Goal: Use online tool/utility: Utilize a website feature to perform a specific function

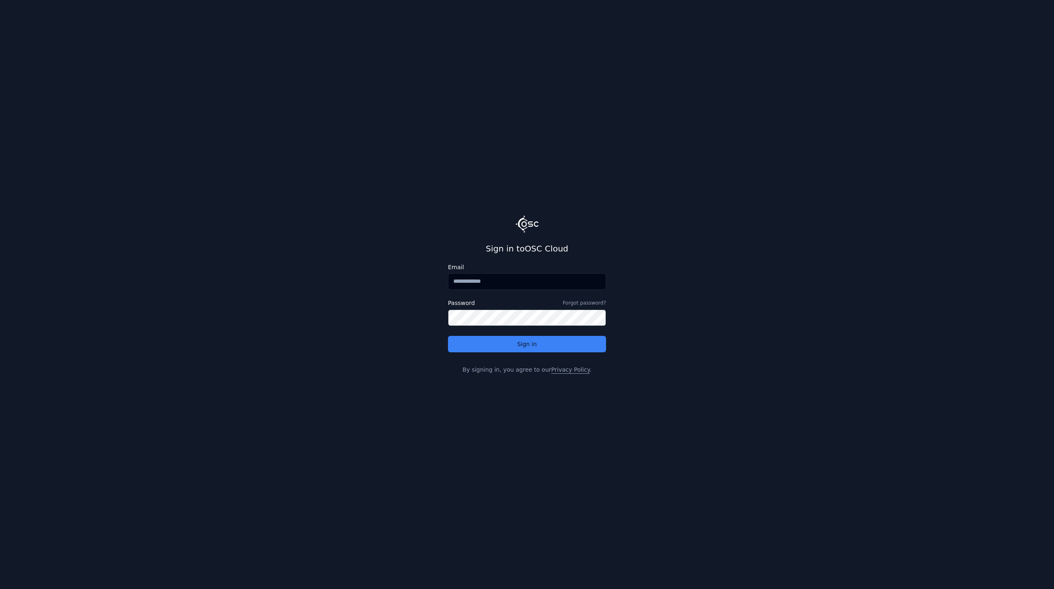
click at [493, 280] on input "Email" at bounding box center [527, 281] width 158 height 16
type input "**********"
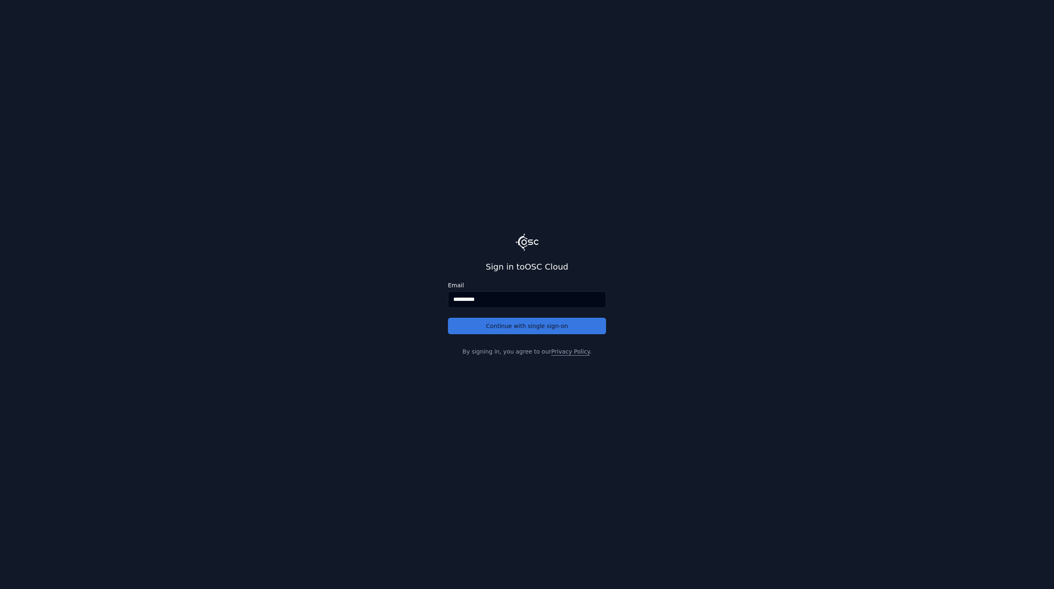
click at [499, 327] on button "Continue with single sign-on" at bounding box center [527, 326] width 158 height 16
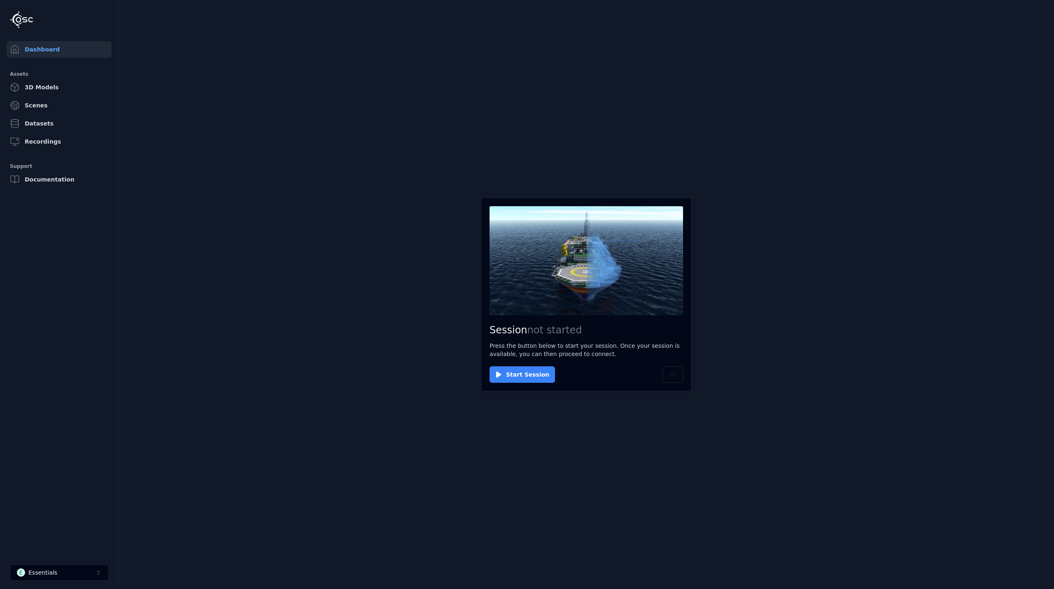
click at [528, 377] on button "Start Session" at bounding box center [521, 374] width 65 height 16
click at [510, 371] on button "Connect" at bounding box center [508, 374] width 38 height 16
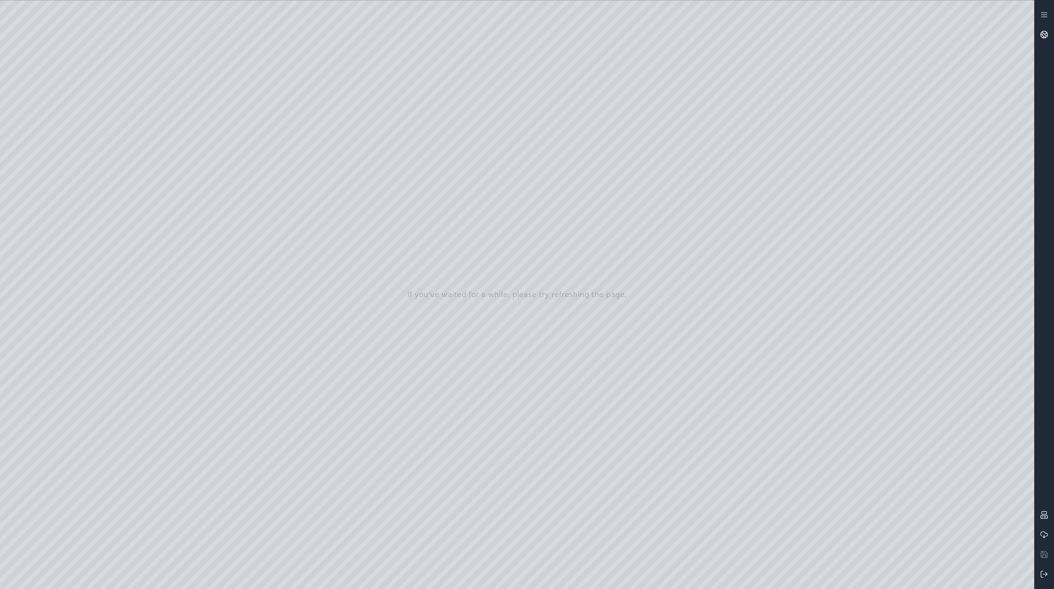
click at [1046, 28] on link at bounding box center [1044, 35] width 20 height 20
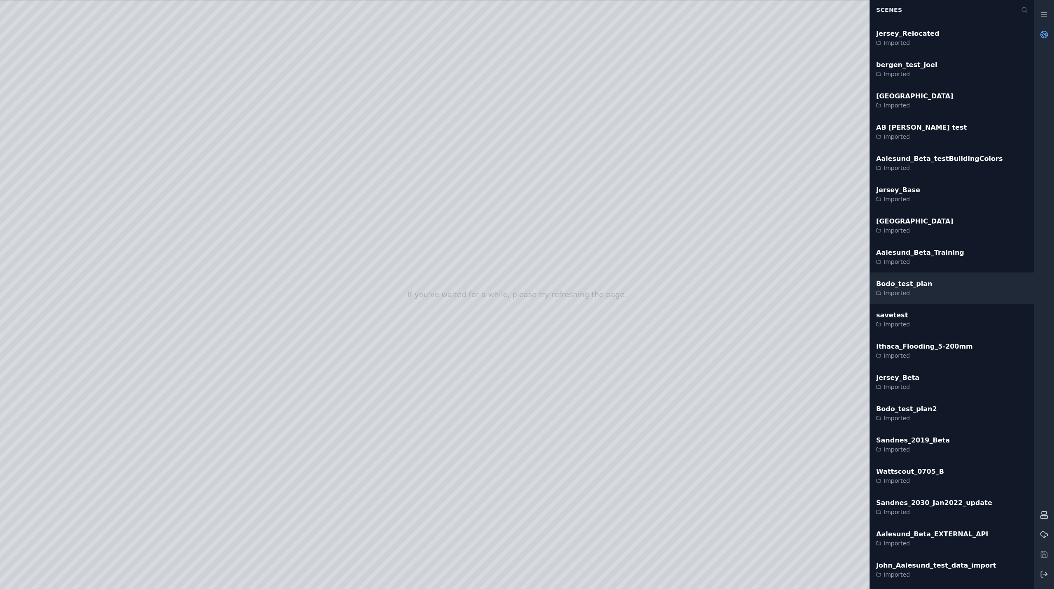
scroll to position [1317, 0]
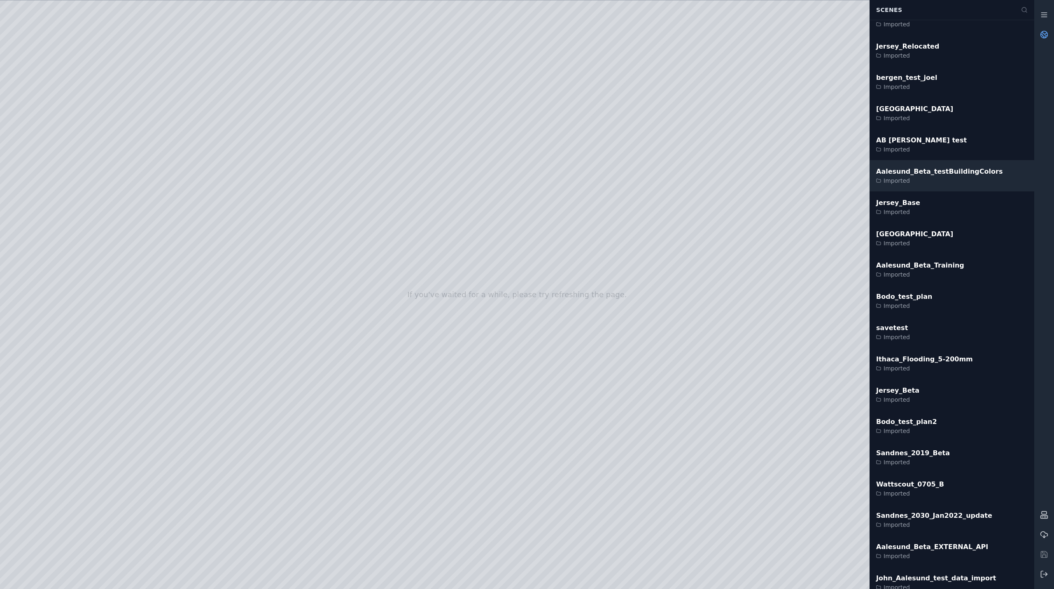
click at [937, 177] on div "Imported" at bounding box center [939, 181] width 126 height 8
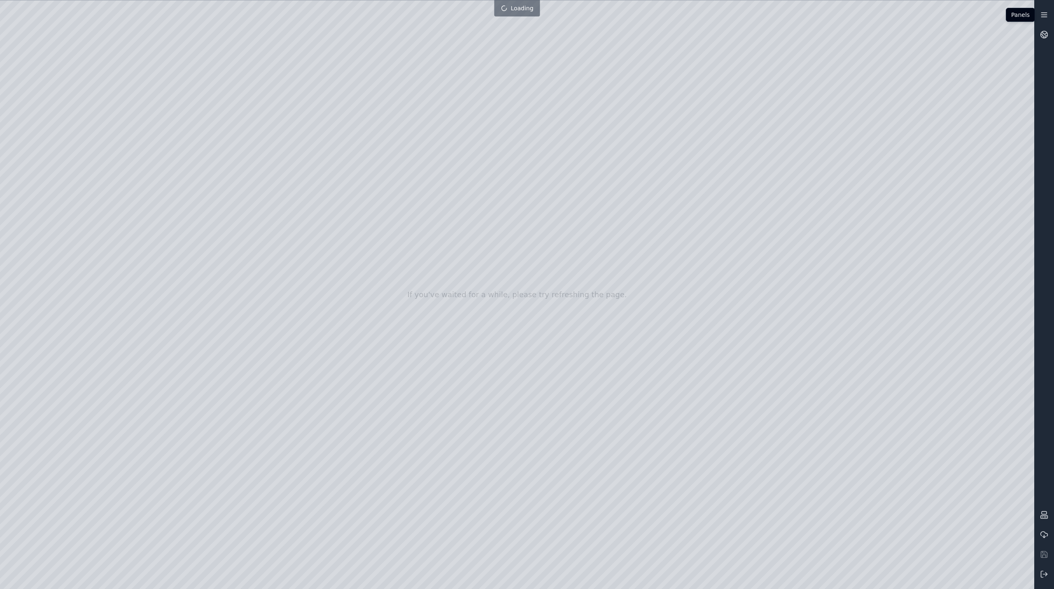
click at [1043, 16] on icon at bounding box center [1044, 15] width 8 height 8
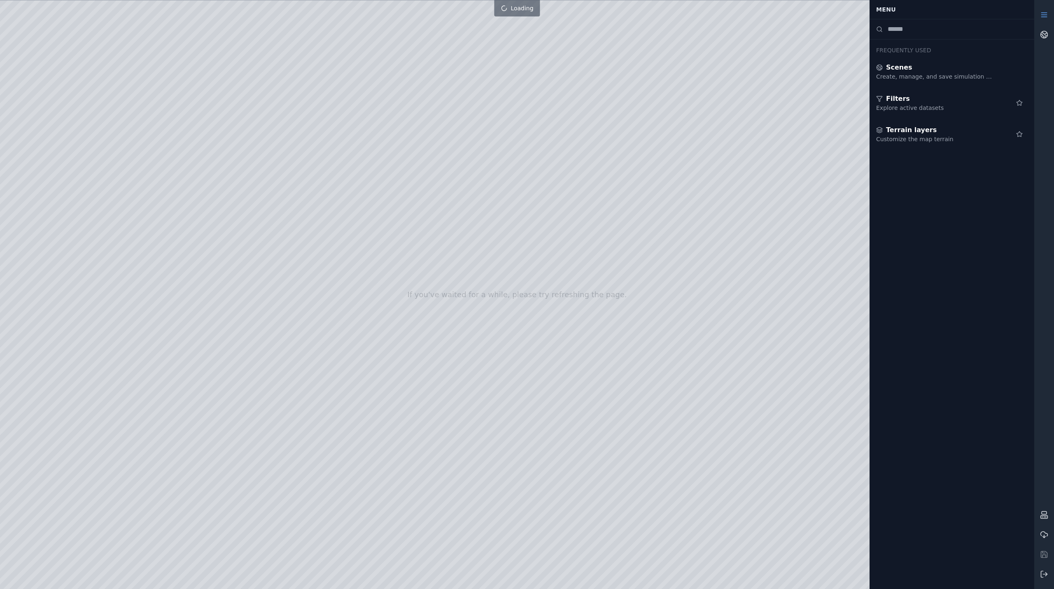
click at [1043, 16] on icon at bounding box center [1044, 15] width 8 height 8
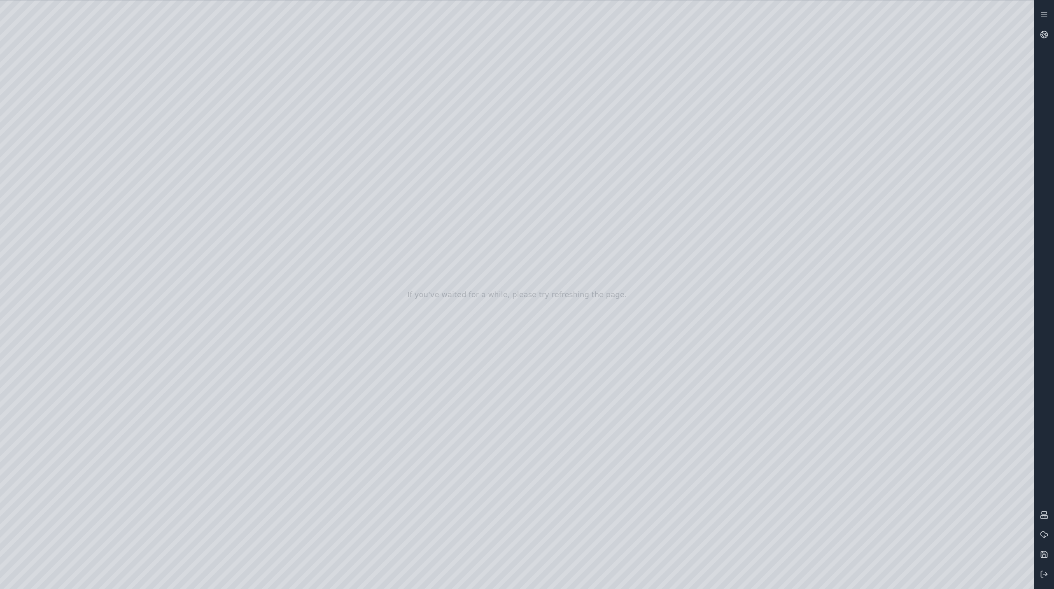
drag, startPoint x: 487, startPoint y: 418, endPoint x: 644, endPoint y: 364, distance: 165.9
drag, startPoint x: 585, startPoint y: 377, endPoint x: 452, endPoint y: 411, distance: 137.3
click at [452, 411] on div at bounding box center [517, 294] width 1034 height 589
drag, startPoint x: 651, startPoint y: 261, endPoint x: 633, endPoint y: 369, distance: 110.2
drag, startPoint x: 584, startPoint y: 173, endPoint x: 593, endPoint y: 373, distance: 200.3
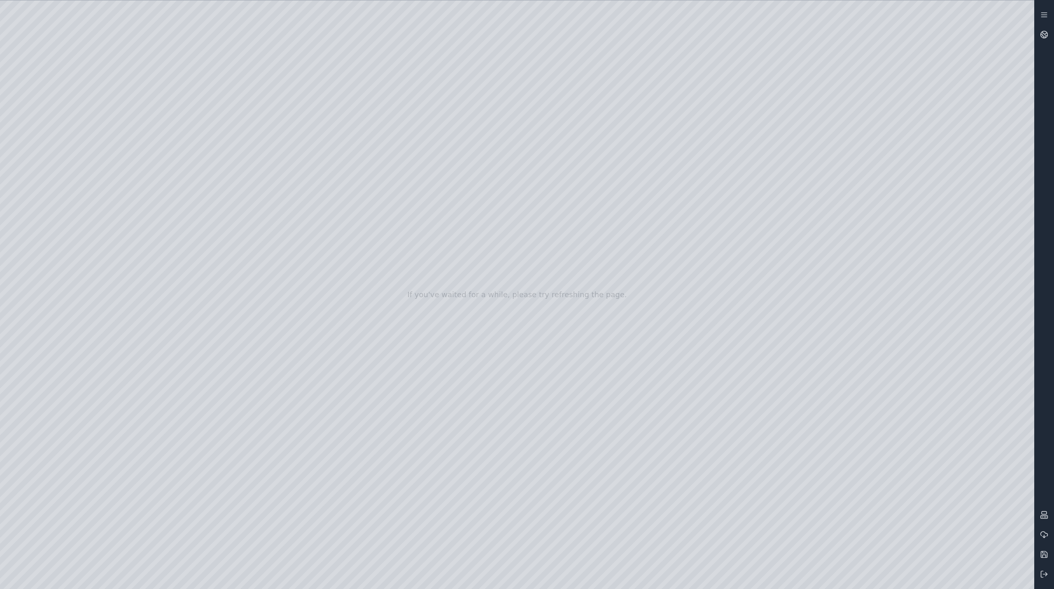
drag, startPoint x: 594, startPoint y: 343, endPoint x: 580, endPoint y: 201, distance: 142.8
drag, startPoint x: 576, startPoint y: 275, endPoint x: 564, endPoint y: 454, distance: 179.9
drag, startPoint x: 677, startPoint y: 420, endPoint x: 731, endPoint y: -50, distance: 473.2
drag, startPoint x: 659, startPoint y: 400, endPoint x: 662, endPoint y: -50, distance: 449.6
drag, startPoint x: 754, startPoint y: 349, endPoint x: 886, endPoint y: 494, distance: 195.5
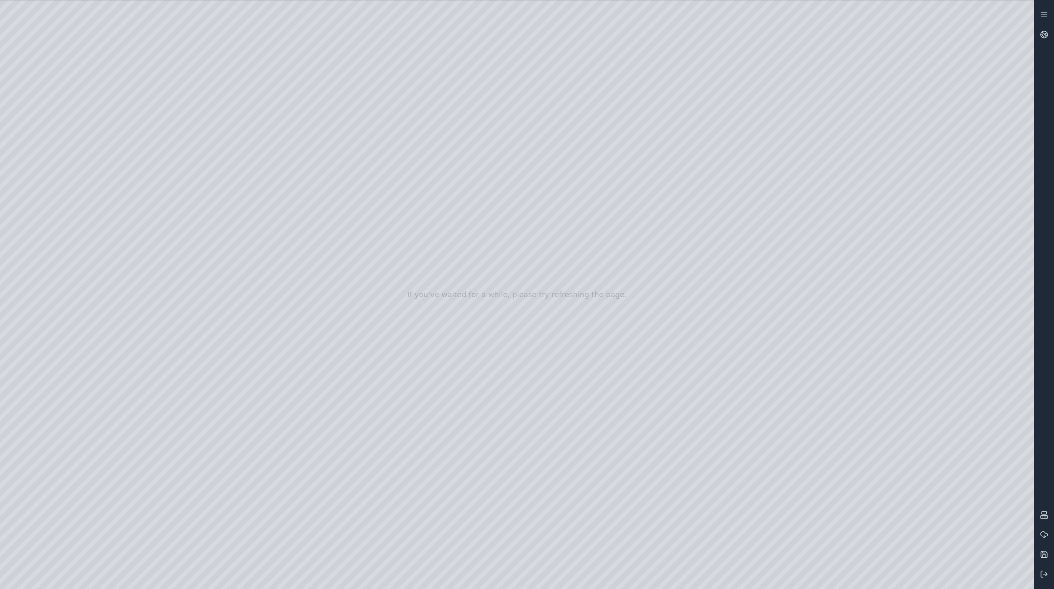
drag, startPoint x: 417, startPoint y: 446, endPoint x: 417, endPoint y: 353, distance: 93.0
drag, startPoint x: 530, startPoint y: 494, endPoint x: 542, endPoint y: 473, distance: 24.5
drag, startPoint x: 485, startPoint y: 358, endPoint x: 382, endPoint y: 361, distance: 102.6
drag, startPoint x: 445, startPoint y: 414, endPoint x: 345, endPoint y: 409, distance: 100.6
drag, startPoint x: 401, startPoint y: 487, endPoint x: 390, endPoint y: 499, distance: 16.7
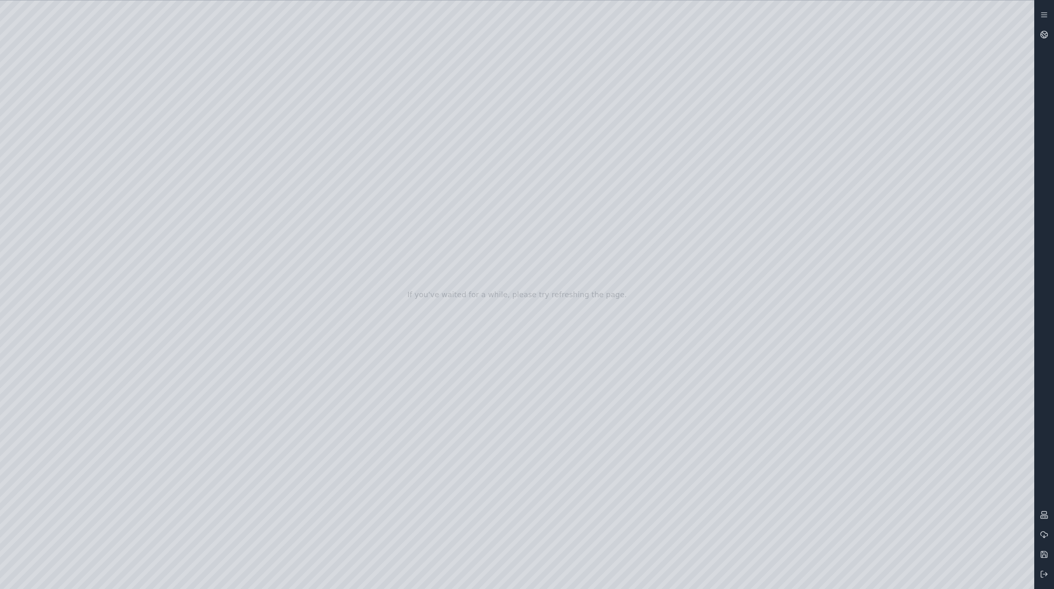
drag, startPoint x: 472, startPoint y: 342, endPoint x: 478, endPoint y: 324, distance: 18.6
drag, startPoint x: 474, startPoint y: 338, endPoint x: 534, endPoint y: 381, distance: 74.6
click at [485, 311] on div at bounding box center [517, 294] width 1034 height 589
click at [888, 158] on div at bounding box center [517, 294] width 1034 height 589
click at [1018, 194] on div at bounding box center [517, 294] width 1034 height 589
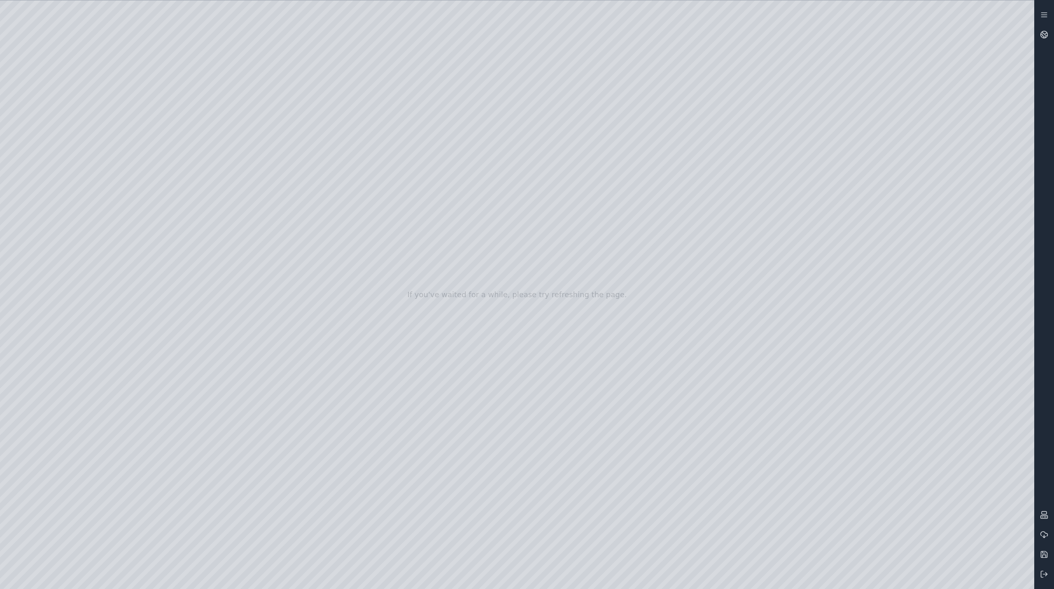
drag, startPoint x: 885, startPoint y: 144, endPoint x: 894, endPoint y: 131, distance: 16.0
click at [894, 131] on div at bounding box center [517, 294] width 1034 height 589
click at [1011, 140] on div at bounding box center [517, 294] width 1034 height 589
click at [1012, 139] on div at bounding box center [517, 294] width 1034 height 589
click at [1012, 141] on div at bounding box center [517, 294] width 1034 height 589
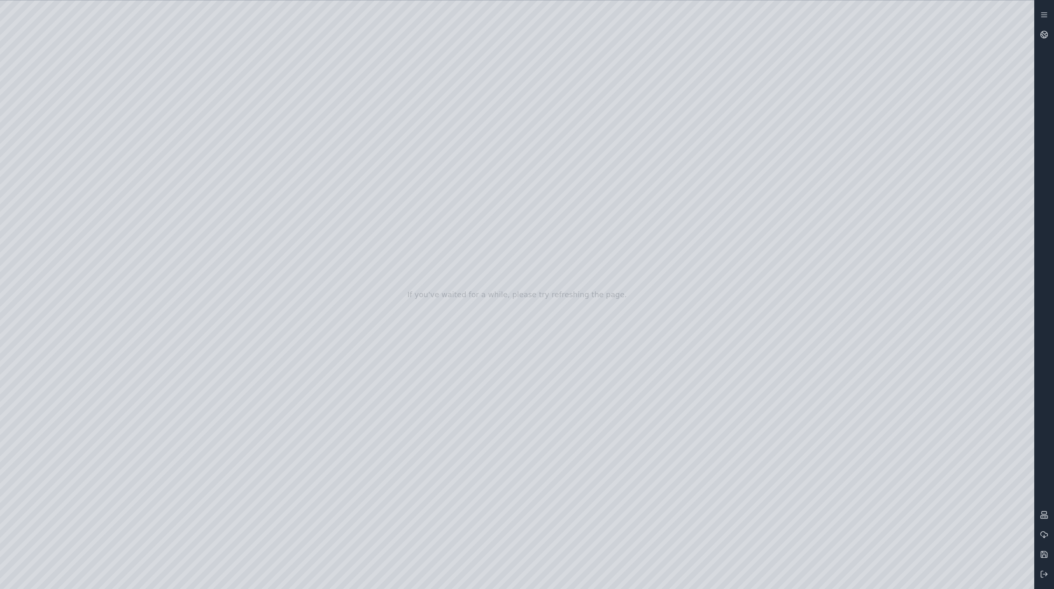
drag, startPoint x: 1012, startPoint y: 141, endPoint x: 975, endPoint y: 142, distance: 36.6
click at [975, 142] on div at bounding box center [517, 294] width 1034 height 589
click at [1046, 12] on icon at bounding box center [1044, 15] width 8 height 8
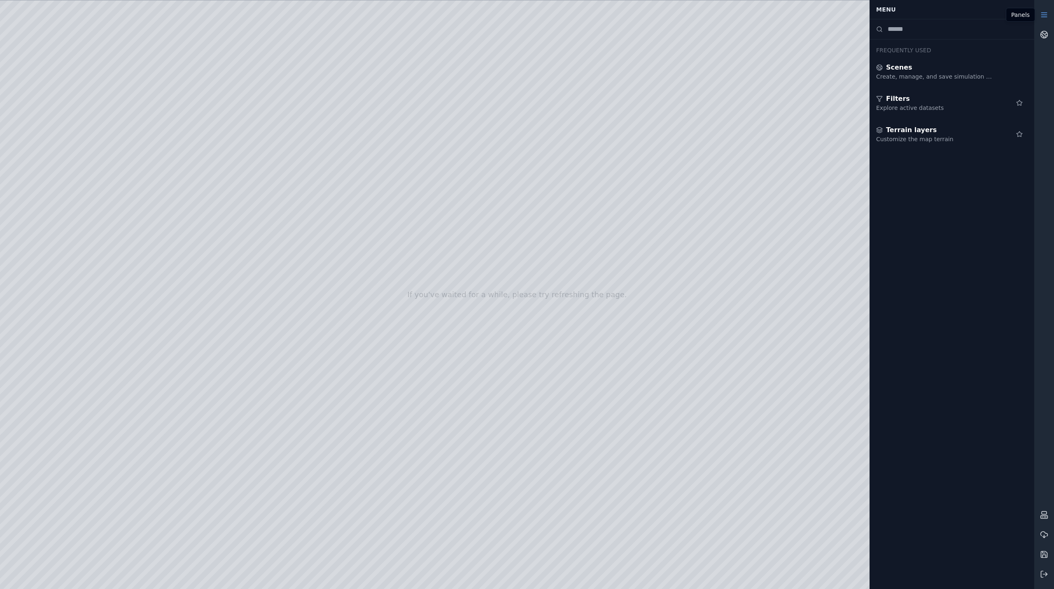
click at [1048, 15] on link at bounding box center [1044, 15] width 20 height 20
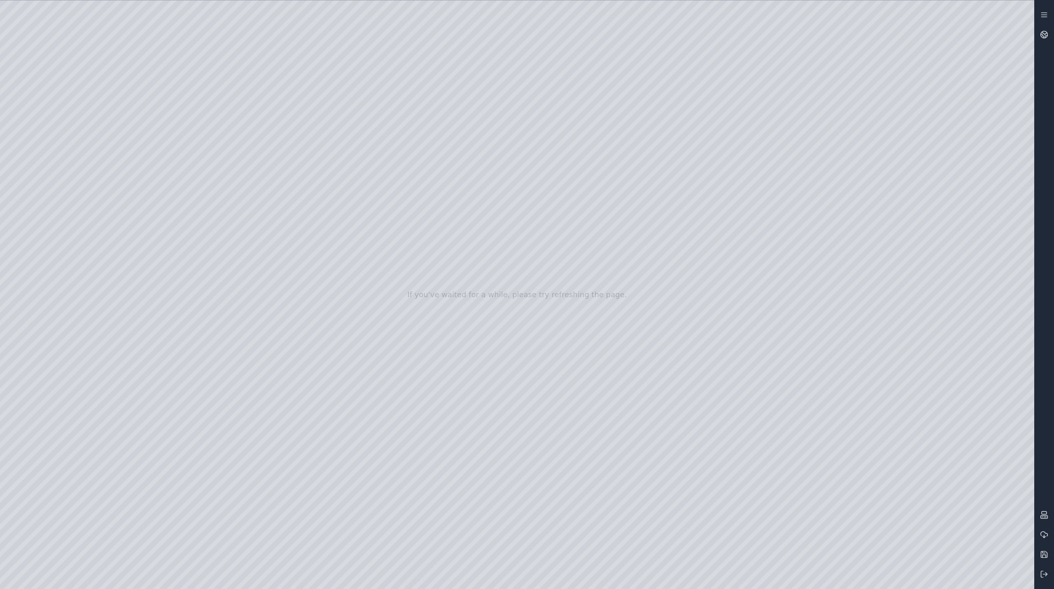
click at [1019, 20] on div at bounding box center [517, 294] width 1034 height 589
click at [1014, 83] on div at bounding box center [517, 294] width 1034 height 589
click at [1014, 82] on div at bounding box center [517, 294] width 1034 height 589
click at [1015, 105] on div at bounding box center [517, 294] width 1034 height 589
click at [1014, 105] on div at bounding box center [517, 294] width 1034 height 589
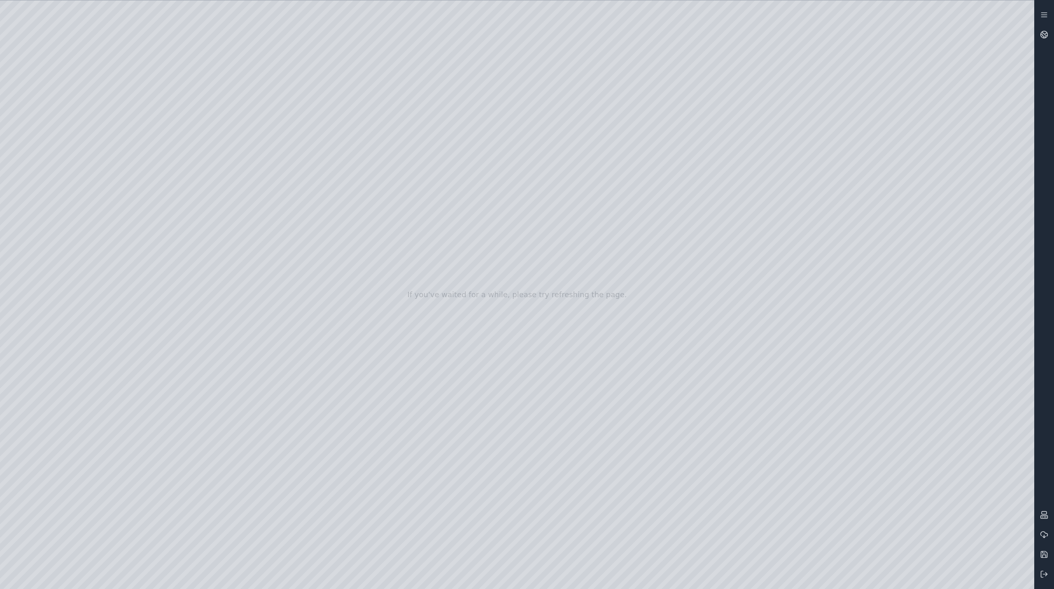
click at [1010, 131] on div at bounding box center [517, 294] width 1034 height 589
click at [611, 308] on div at bounding box center [517, 294] width 1034 height 589
click at [431, 280] on div at bounding box center [517, 294] width 1034 height 589
drag, startPoint x: 538, startPoint y: 249, endPoint x: 544, endPoint y: 283, distance: 34.7
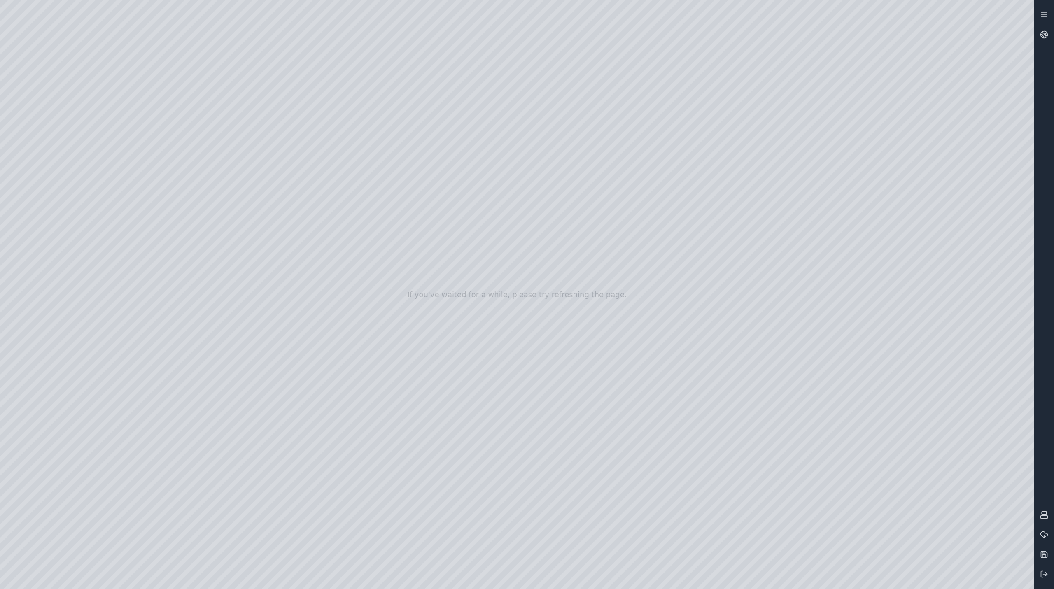
drag, startPoint x: 519, startPoint y: 229, endPoint x: 513, endPoint y: 200, distance: 29.8
click at [15, 44] on div at bounding box center [517, 294] width 1034 height 589
click at [18, 48] on div at bounding box center [517, 294] width 1034 height 589
click at [102, 10] on div at bounding box center [517, 294] width 1034 height 589
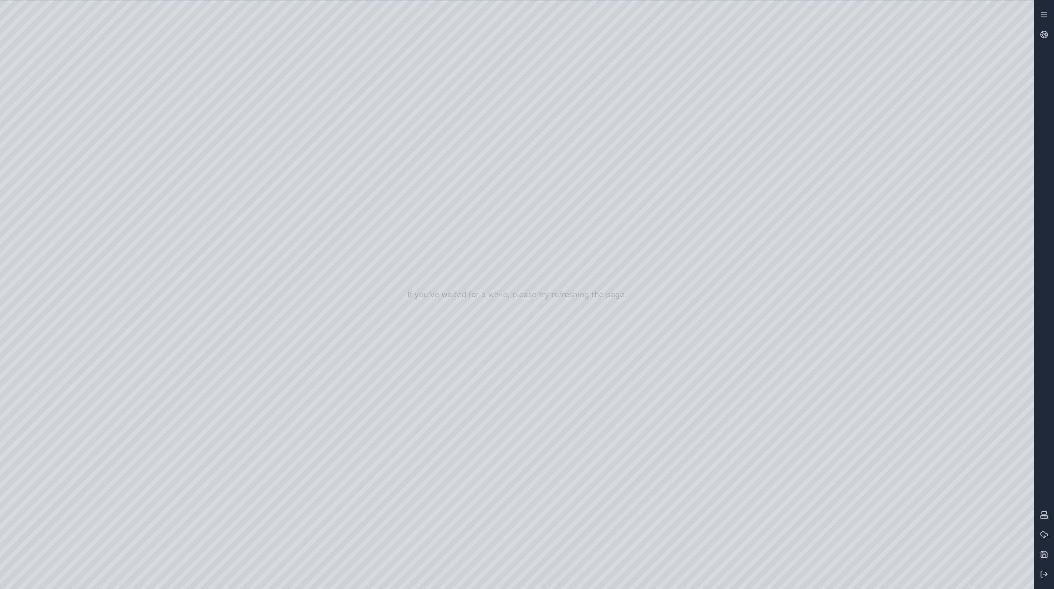
click at [14, 76] on div at bounding box center [517, 294] width 1034 height 589
click at [8, 63] on div at bounding box center [517, 294] width 1034 height 589
click at [12, 65] on div at bounding box center [517, 294] width 1034 height 589
click at [23, 131] on div at bounding box center [517, 294] width 1034 height 589
click at [48, 151] on div at bounding box center [517, 294] width 1034 height 589
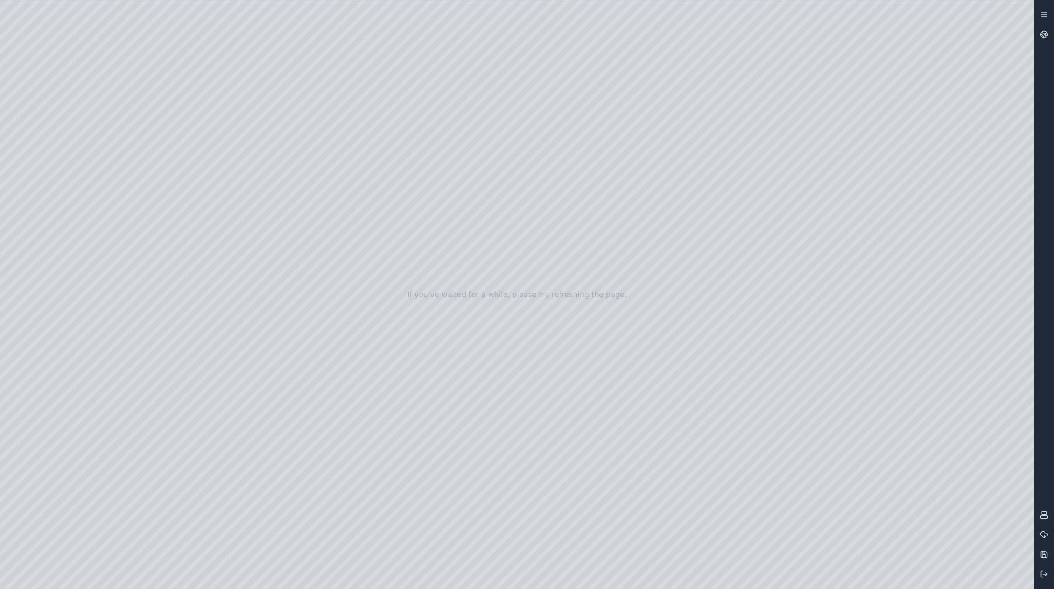
click at [171, 96] on div at bounding box center [517, 294] width 1034 height 589
click at [79, 168] on div at bounding box center [517, 294] width 1034 height 589
click at [263, 91] on div at bounding box center [517, 294] width 1034 height 589
click at [64, 151] on div at bounding box center [517, 294] width 1034 height 589
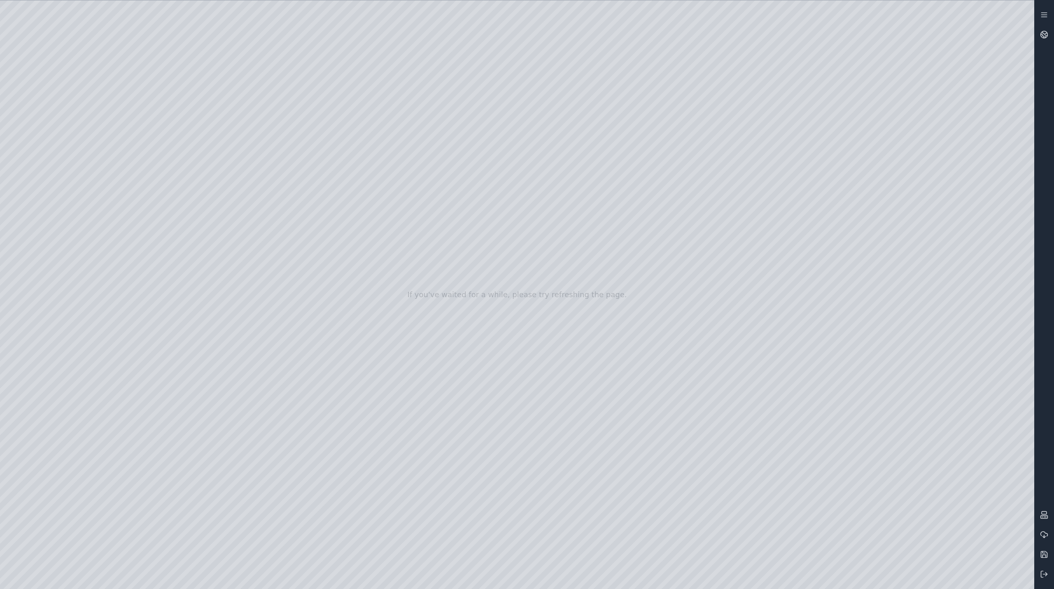
click at [260, 70] on div at bounding box center [517, 294] width 1034 height 589
click at [261, 101] on div at bounding box center [517, 294] width 1034 height 589
click at [224, 131] on div at bounding box center [517, 294] width 1034 height 589
click at [65, 165] on div at bounding box center [517, 294] width 1034 height 589
click at [250, 93] on div at bounding box center [517, 294] width 1034 height 589
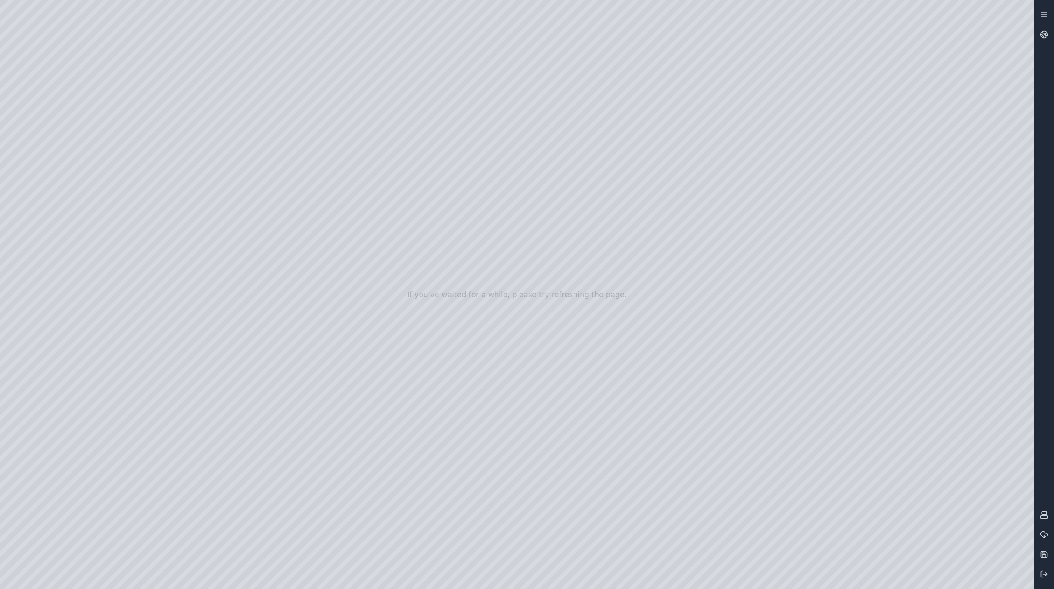
click at [180, 110] on div at bounding box center [517, 294] width 1034 height 589
click at [183, 93] on div at bounding box center [517, 294] width 1034 height 589
click at [172, 125] on div at bounding box center [517, 294] width 1034 height 589
click at [467, 163] on div at bounding box center [517, 294] width 1034 height 589
click at [1009, 75] on div at bounding box center [517, 294] width 1034 height 589
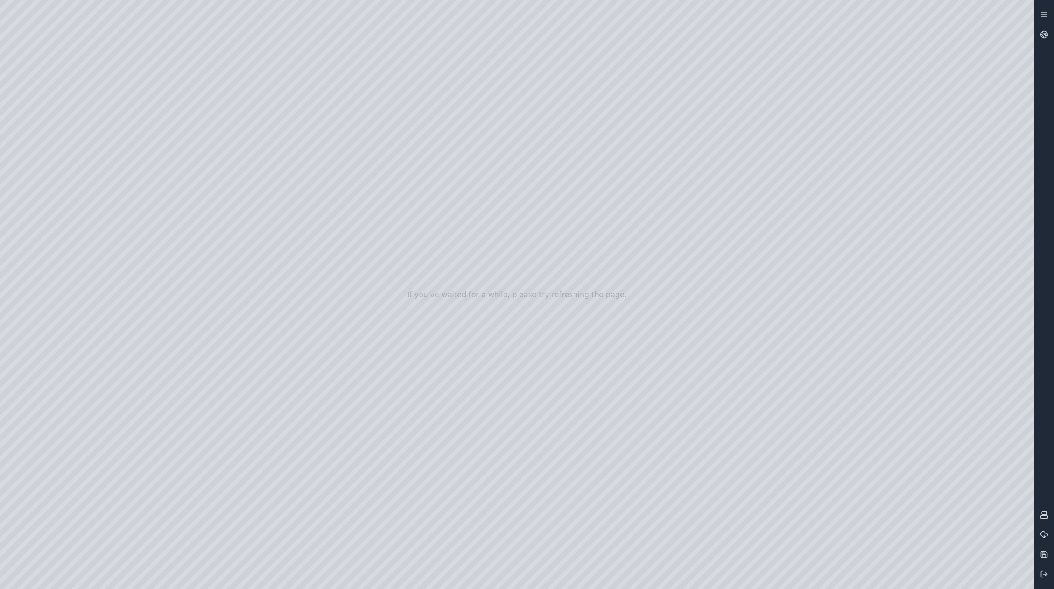
click at [1013, 82] on div at bounding box center [517, 294] width 1034 height 589
click at [1014, 48] on div at bounding box center [517, 294] width 1034 height 589
click at [1011, 19] on div at bounding box center [517, 294] width 1034 height 589
click at [909, 156] on div at bounding box center [517, 294] width 1034 height 589
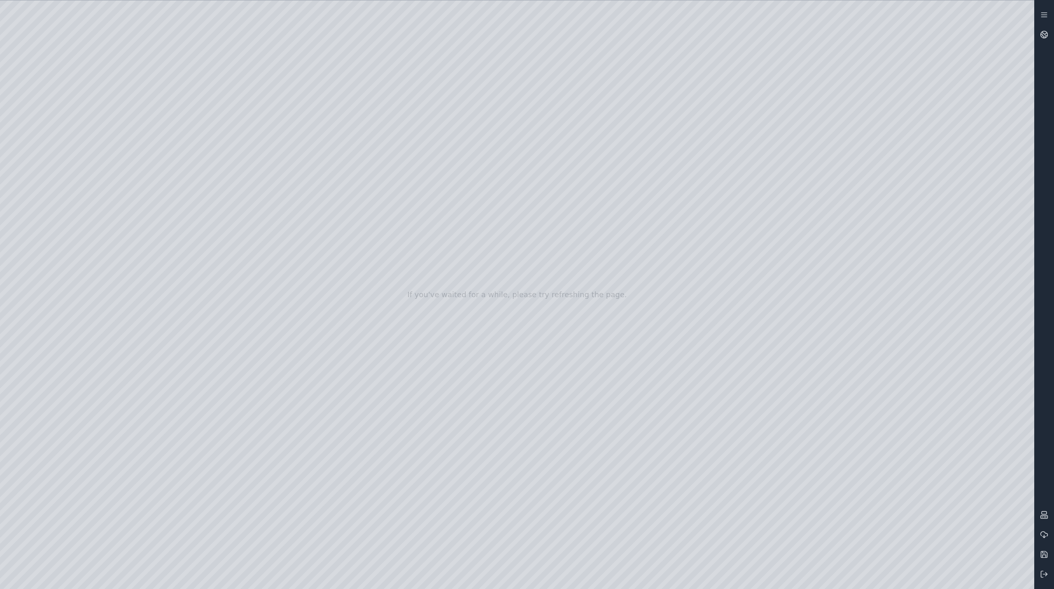
click at [263, 88] on div at bounding box center [517, 294] width 1034 height 589
click at [179, 119] on div at bounding box center [517, 294] width 1034 height 589
click at [173, 112] on div at bounding box center [517, 294] width 1034 height 589
click at [465, 204] on div at bounding box center [517, 294] width 1034 height 589
click at [1047, 576] on icon at bounding box center [1044, 574] width 8 height 8
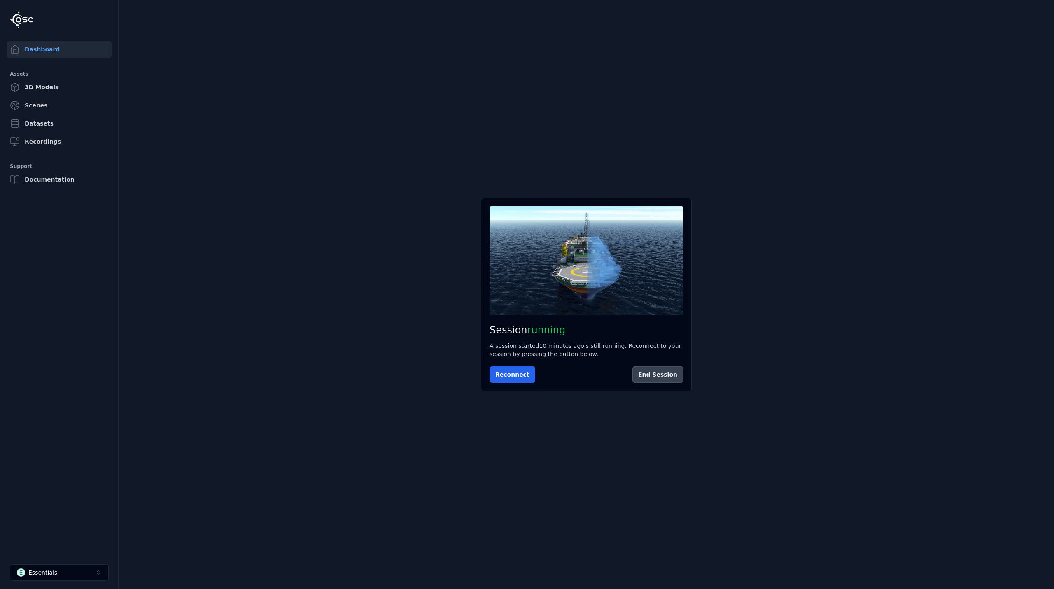
click at [663, 373] on button "End Session" at bounding box center [657, 374] width 51 height 16
